Goal: Complete application form

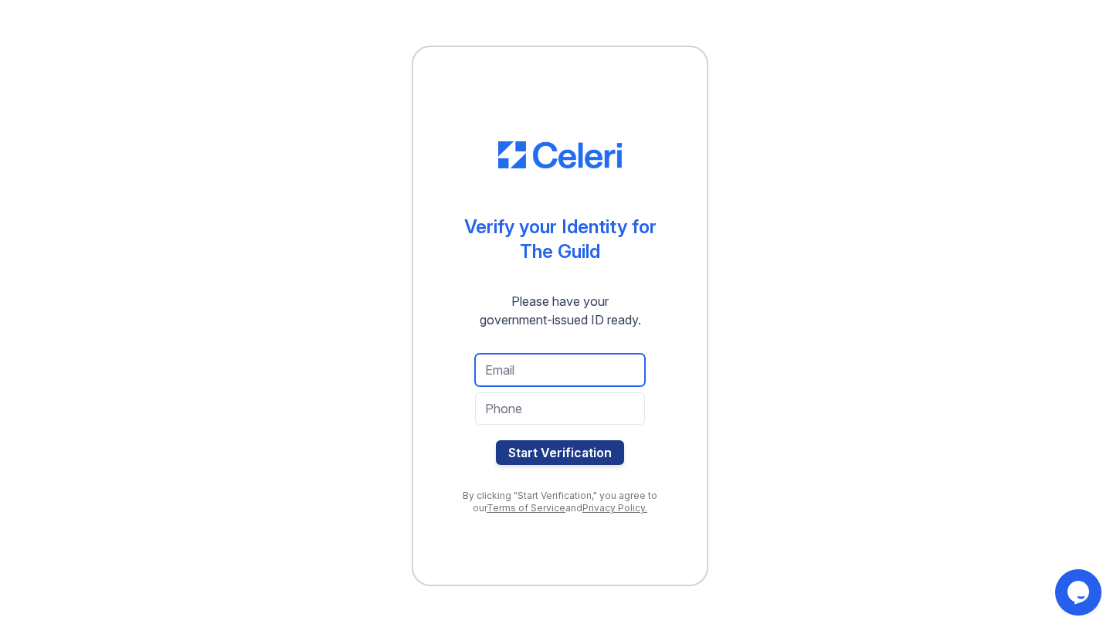
click at [537, 368] on input "email" at bounding box center [560, 370] width 170 height 32
type input "nehasyed222@gmail.com"
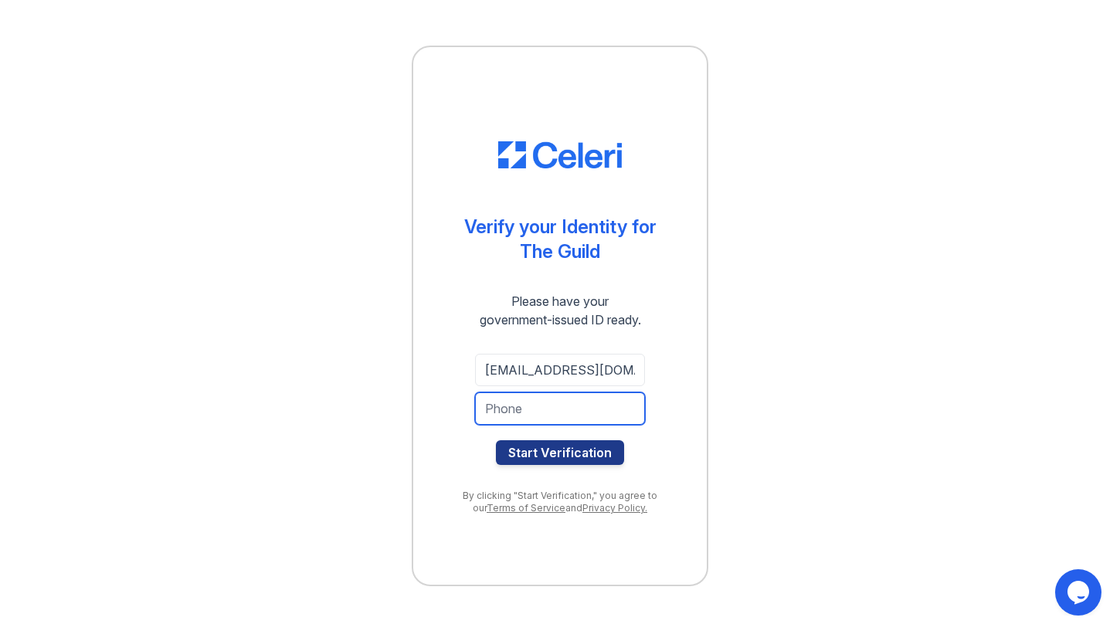
click at [553, 398] on input "tel" at bounding box center [560, 409] width 170 height 32
type input "6469442095"
click at [549, 444] on button "Start Verification" at bounding box center [560, 452] width 128 height 25
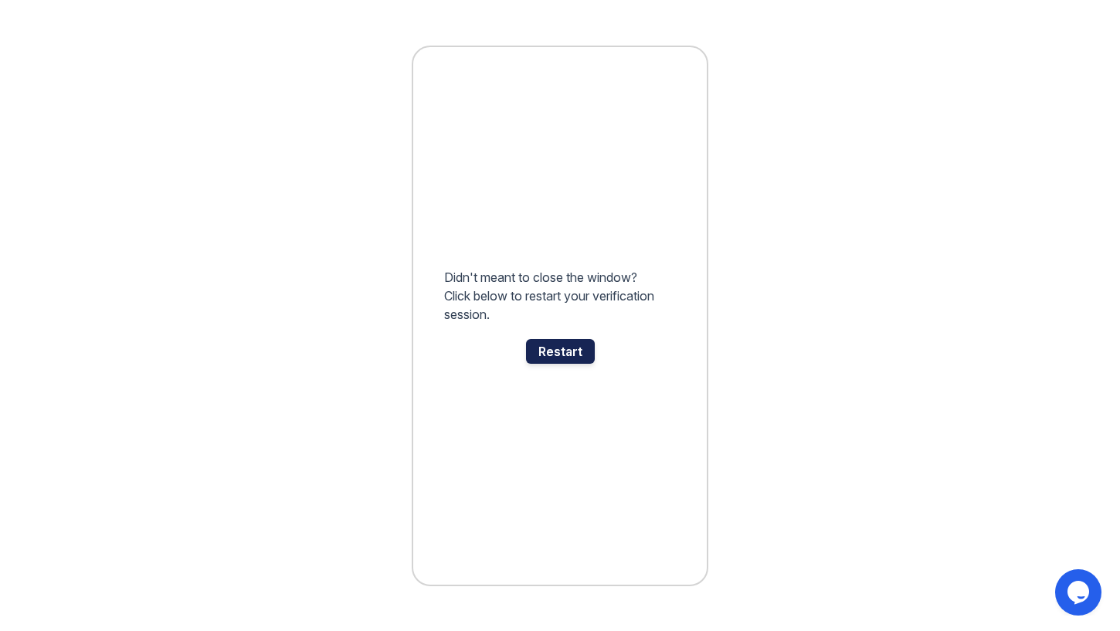
click at [575, 350] on div "Restart" at bounding box center [560, 351] width 69 height 25
